Goal: Information Seeking & Learning: Find specific fact

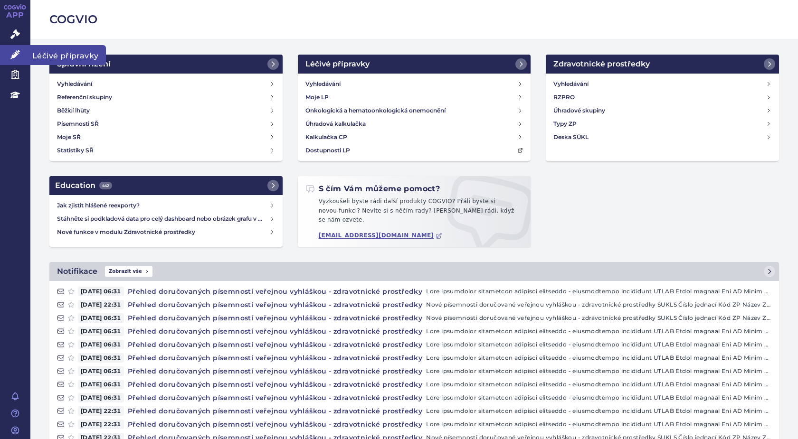
click at [56, 53] on span "Léčivé přípravky" at bounding box center [67, 55] width 75 height 20
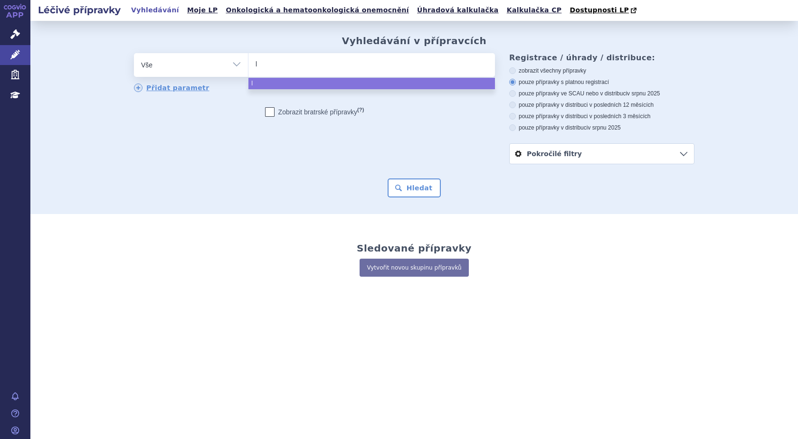
type input "li"
type input "l"
type input "lu"
type input "lu v"
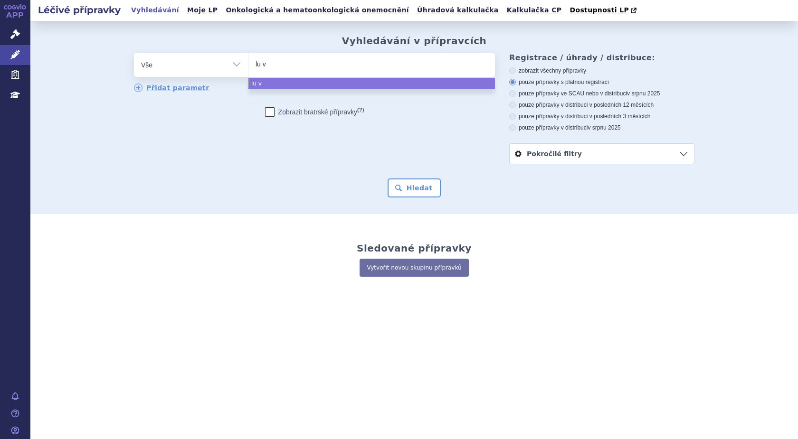
type input "lu vi"
type input "lu vip"
type input "lu vipi"
type input "lu vipivo"
type input "lu vipivod"
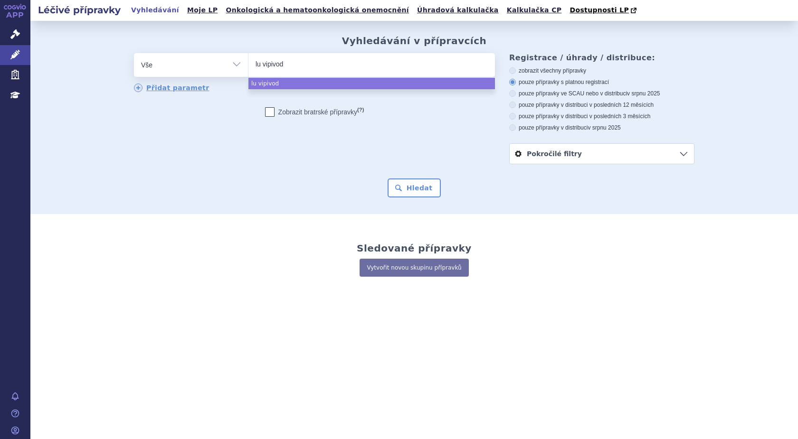
type input "lu vipivo"
type input "lu vipivot"
select select "lu vipivot"
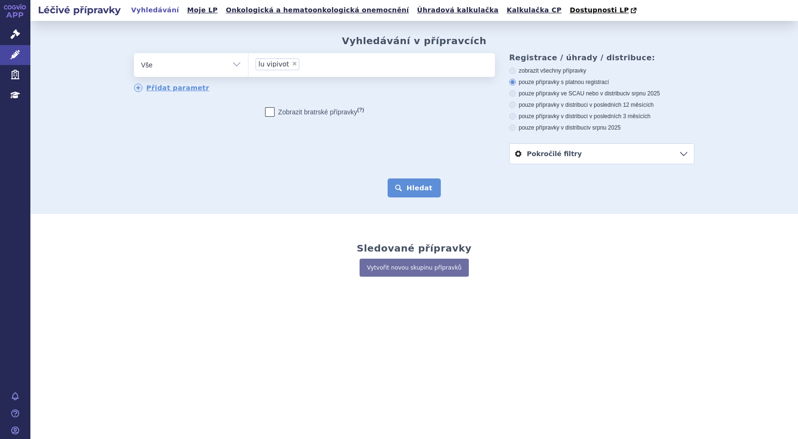
click at [428, 185] on button "Hledat" at bounding box center [414, 188] width 54 height 19
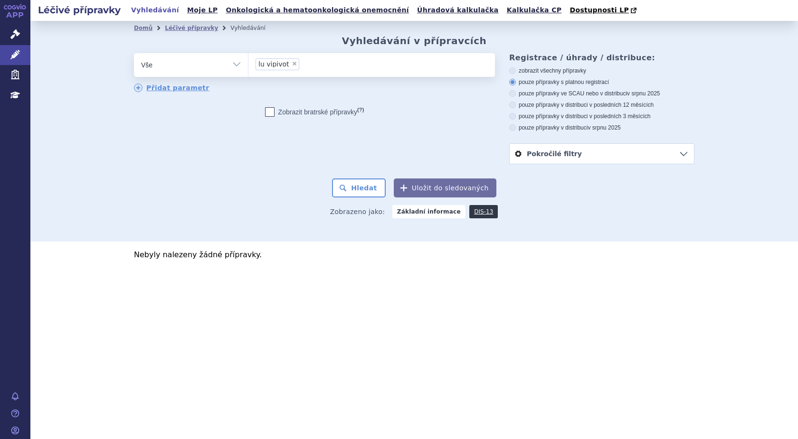
click at [292, 66] on span "×" at bounding box center [295, 64] width 6 height 6
click at [248, 66] on select "lu vipivot" at bounding box center [248, 65] width 0 height 24
select select
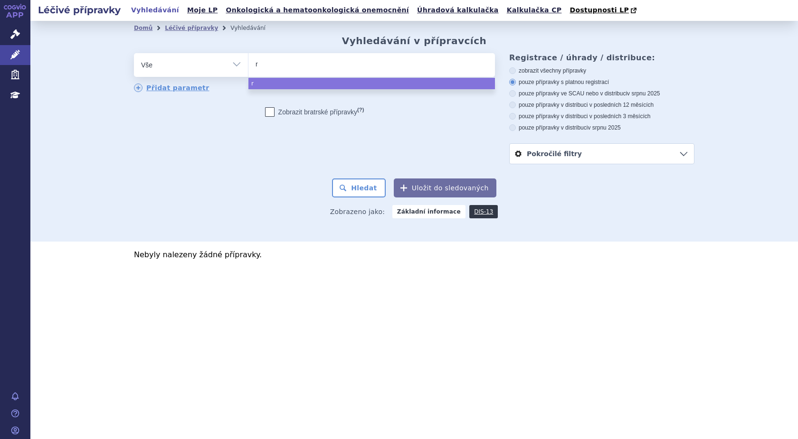
type input "ra"
type input "rad"
type input "radio"
type input "radiop"
type input "radiopha"
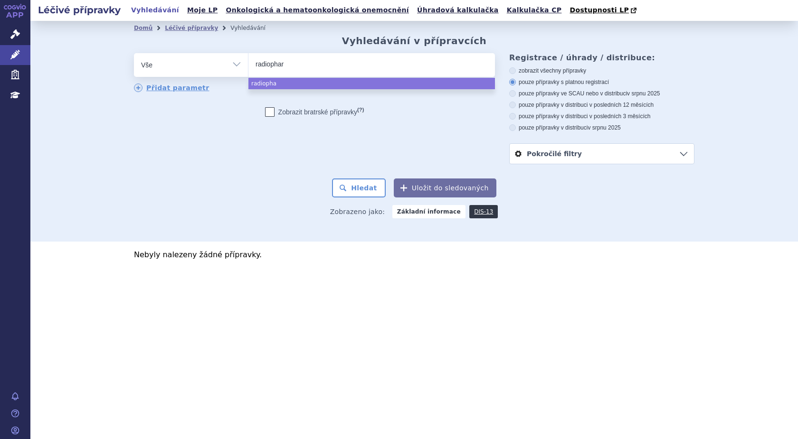
type input "radiopharm"
type input "radiopharma"
type input "radiopharmaka"
select select "radiopharmaka"
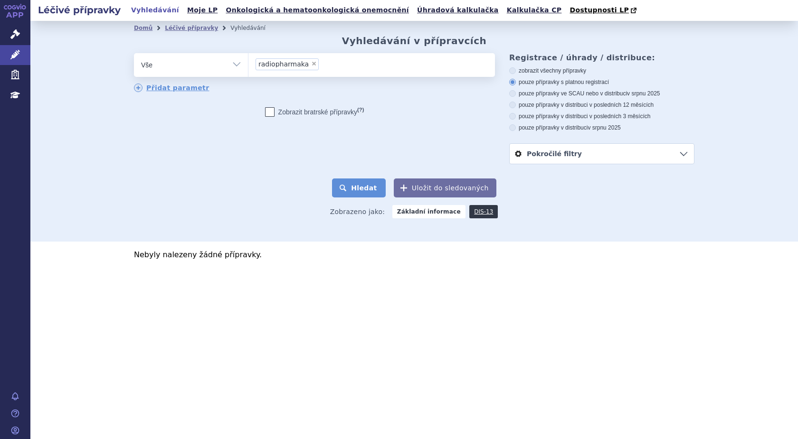
click at [377, 192] on button "Hledat" at bounding box center [359, 188] width 54 height 19
click at [311, 63] on span "×" at bounding box center [314, 64] width 6 height 6
click at [248, 63] on select "radiopharmaka" at bounding box center [248, 65] width 0 height 24
select select
